Goal: Task Accomplishment & Management: Use online tool/utility

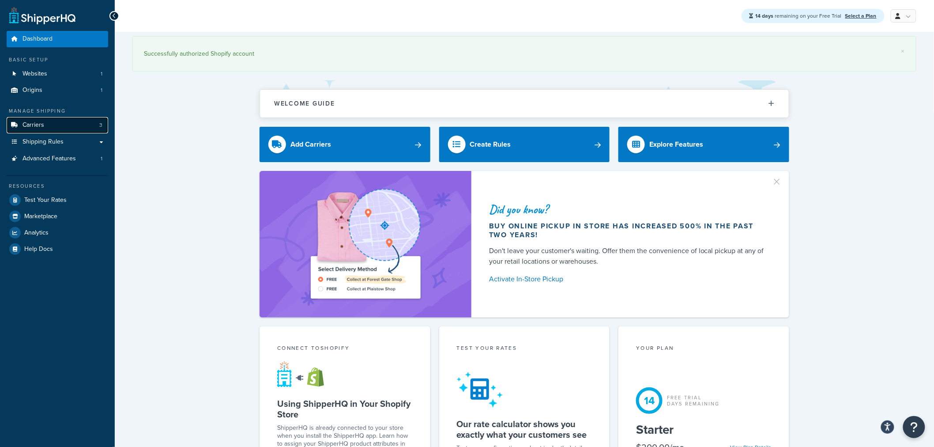
click at [82, 121] on link "Carriers 3" at bounding box center [58, 125] width 102 height 16
click at [71, 120] on link "Carriers 3" at bounding box center [58, 125] width 102 height 16
click at [93, 125] on link "Carriers 3" at bounding box center [58, 125] width 102 height 16
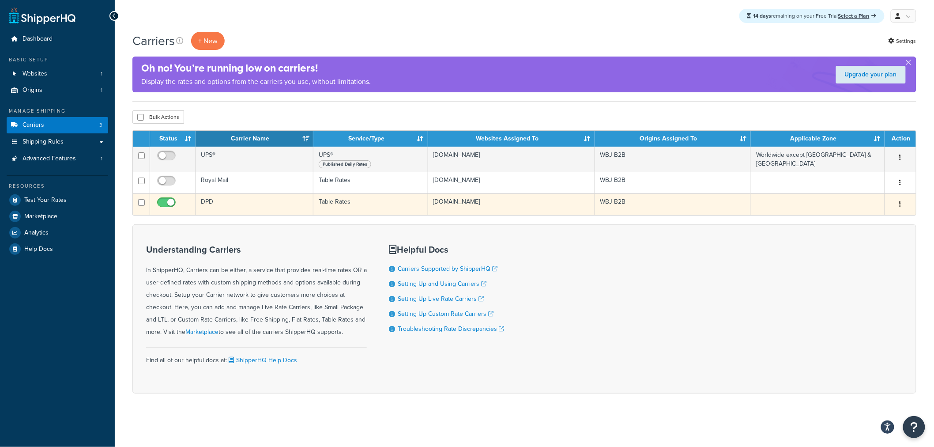
click at [212, 202] on td "DPD" at bounding box center [255, 204] width 118 height 22
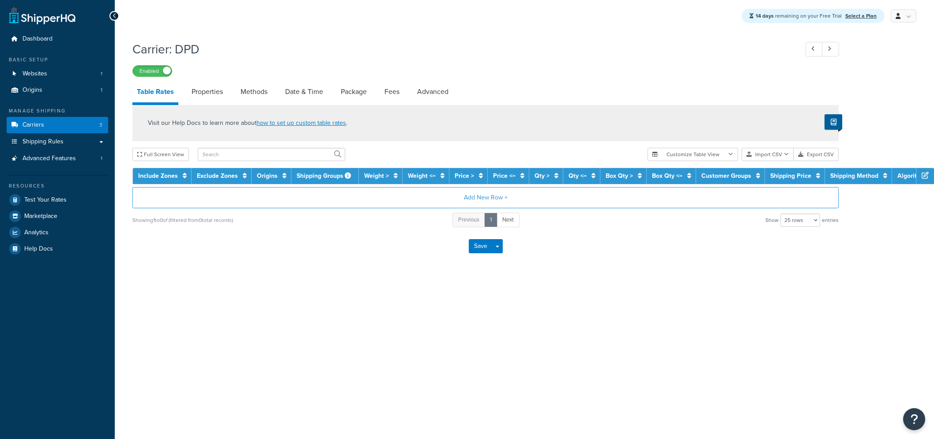
select select "25"
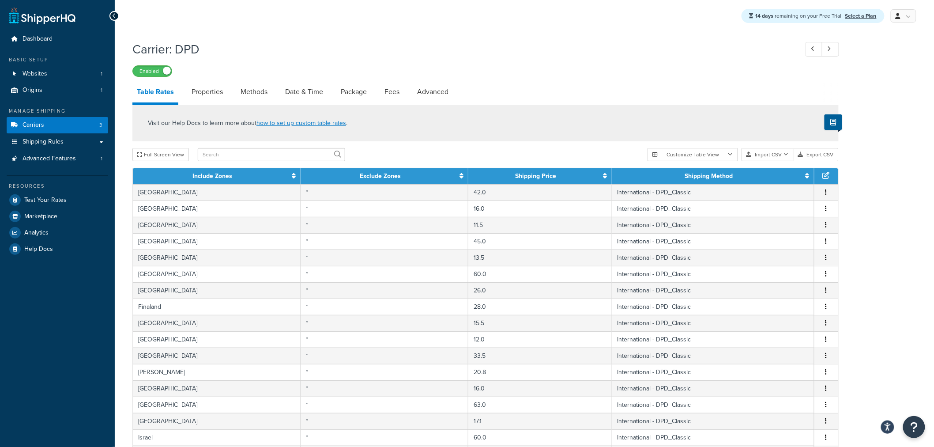
click at [892, 199] on div "Carrier: DPD Enabled Table Rates Properties Methods Date & Time Package Fees Ad…" at bounding box center [524, 365] width 819 height 659
